Goal: Complete application form

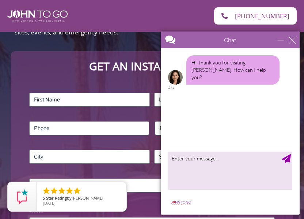
scroll to position [123, 0]
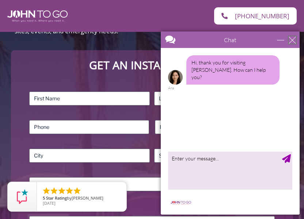
click at [293, 41] on div "close" at bounding box center [292, 39] width 7 height 7
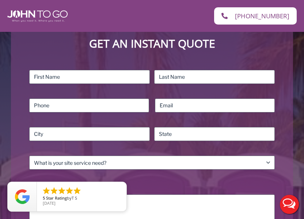
scroll to position [147, 0]
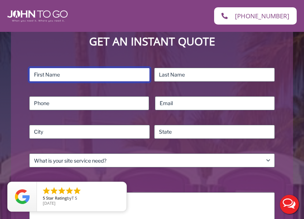
click at [84, 75] on input "First" at bounding box center [89, 75] width 121 height 14
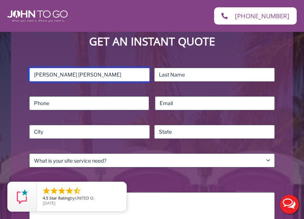
type input "[PERSON_NAME] [PERSON_NAME]"
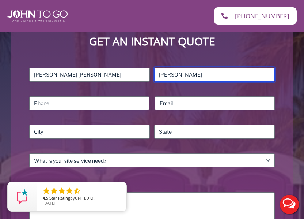
type input "[PERSON_NAME]"
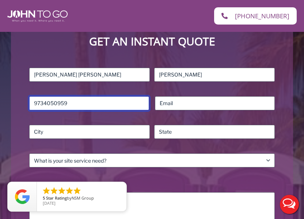
type input "9734050959"
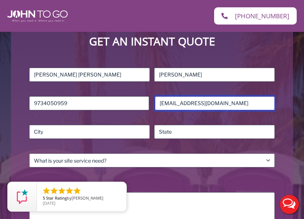
type input "[EMAIL_ADDRESS][DOMAIN_NAME]"
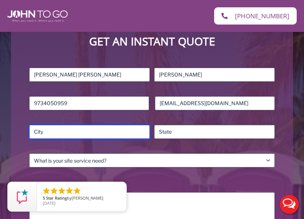
click at [37, 131] on input "City" at bounding box center [89, 132] width 121 height 14
type input "west [GEOGRAPHIC_DATA]"
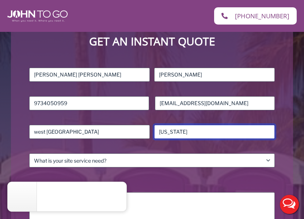
type input "[US_STATE]"
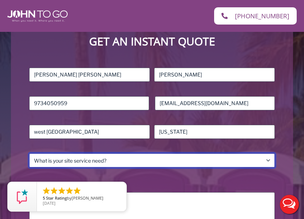
click at [29, 153] on select "What is your site service need? Consumer Construction – Commercial Construction…" at bounding box center [152, 160] width 246 height 14
select select "Event"
click option "Event" at bounding box center [0, 0] width 0 height 0
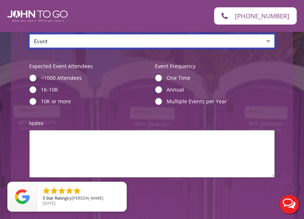
scroll to position [271, 0]
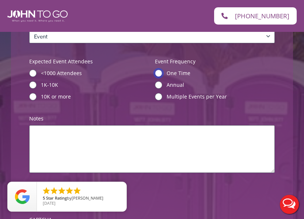
click at [158, 74] on input "One Time" at bounding box center [158, 72] width 7 height 7
radio input "true"
click at [33, 75] on input "<1000 Attendees" at bounding box center [32, 72] width 7 height 7
radio input "true"
click at [29, 69] on input "<1000 Attendees" at bounding box center [32, 72] width 7 height 7
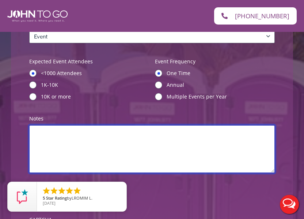
click at [55, 137] on textarea "Notes (Required)" at bounding box center [152, 149] width 246 height 48
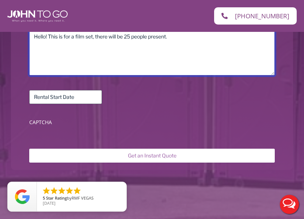
scroll to position [369, 0]
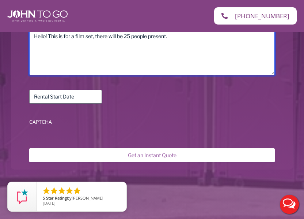
type textarea "Hello! This is for a film set, there will be 25 people present."
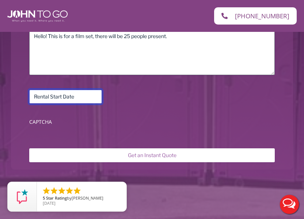
click at [60, 98] on input "Rental Start Date (Required)" at bounding box center [65, 97] width 73 height 14
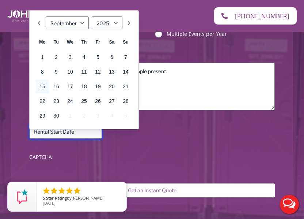
scroll to position [321, 0]
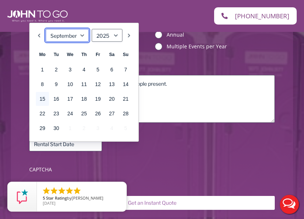
click at [78, 36] on select "January February March April May June July August September October November De…" at bounding box center [67, 35] width 43 height 13
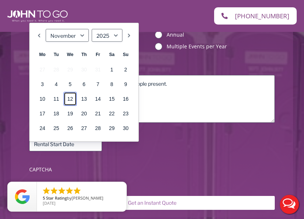
click at [71, 99] on link "12" at bounding box center [70, 99] width 13 height 14
type input "[DATE]"
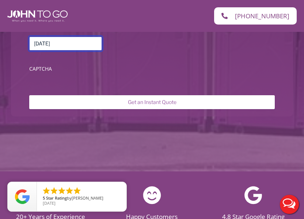
scroll to position [423, 0]
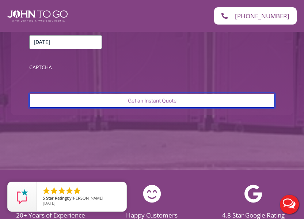
click at [135, 102] on input "Get an Instant Quote" at bounding box center [152, 101] width 246 height 14
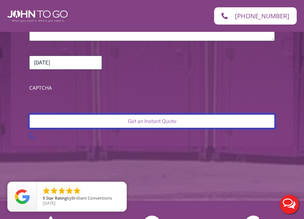
scroll to position [410, 0]
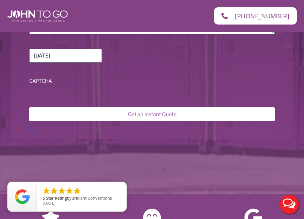
click at [39, 82] on label "CAPTCHA" at bounding box center [152, 80] width 246 height 7
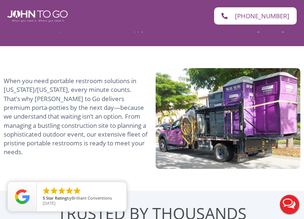
scroll to position [621, 0]
